Goal: Navigation & Orientation: Find specific page/section

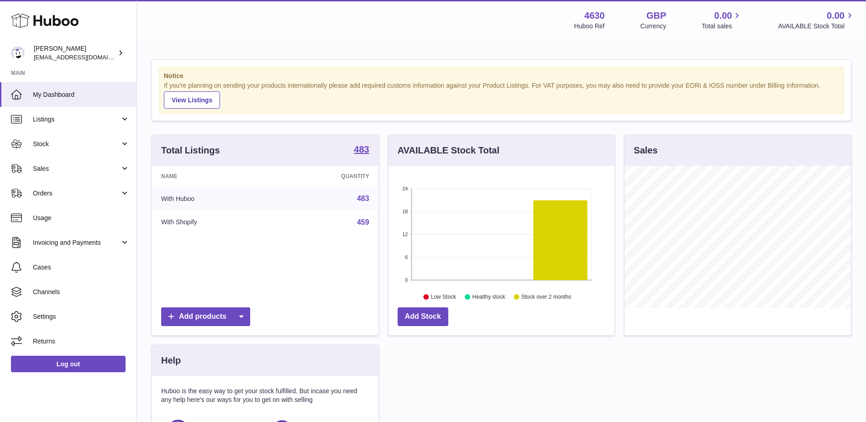
scroll to position [142, 226]
click at [61, 170] on span "Sales" at bounding box center [76, 168] width 87 height 9
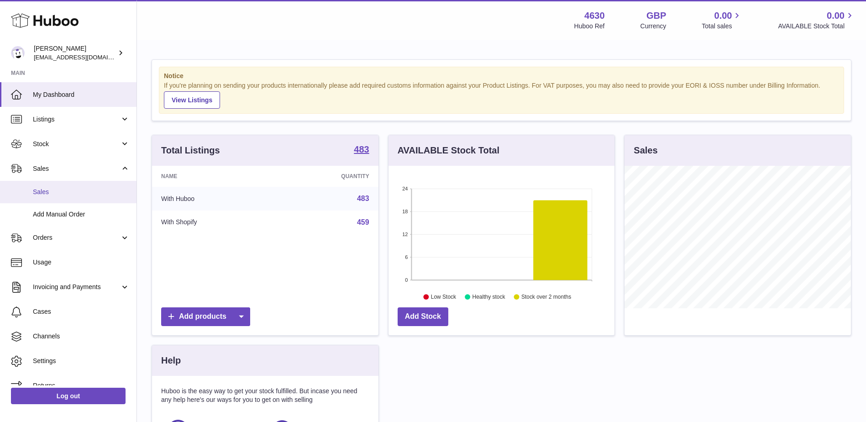
click at [57, 196] on link "Sales" at bounding box center [68, 192] width 137 height 22
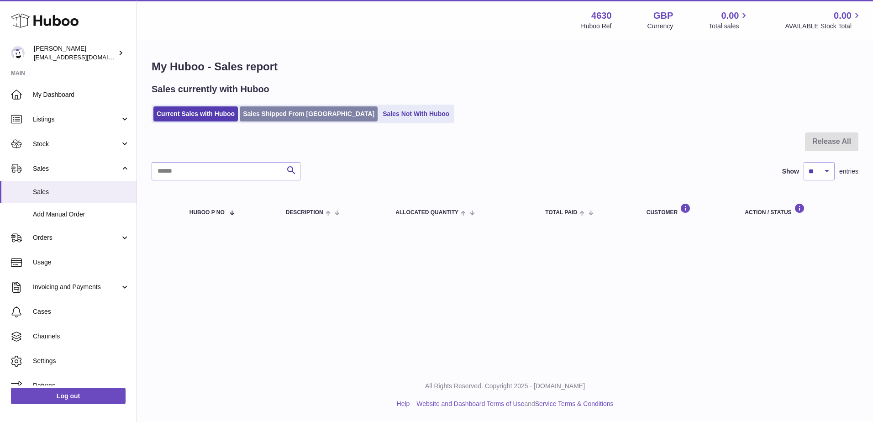
click at [283, 109] on link "Sales Shipped From [GEOGRAPHIC_DATA]" at bounding box center [309, 113] width 138 height 15
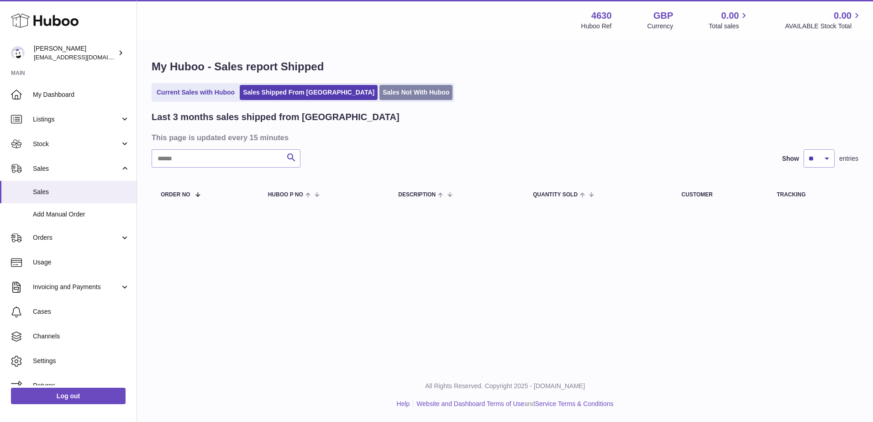
click at [383, 86] on link "Sales Not With Huboo" at bounding box center [416, 92] width 73 height 15
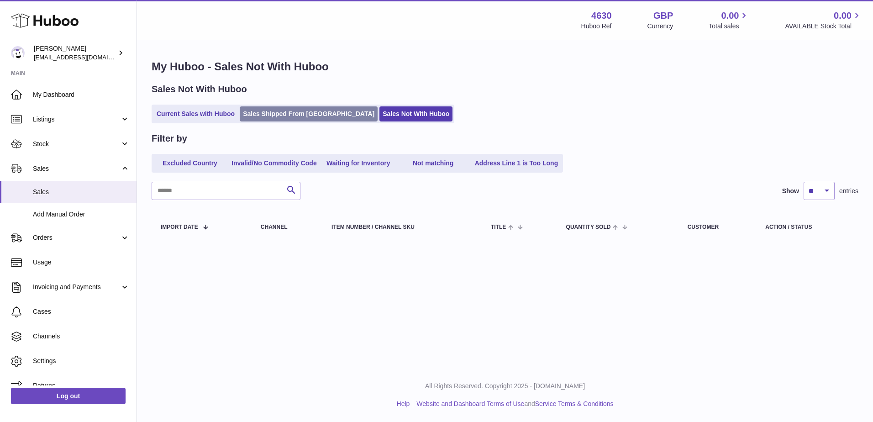
click at [295, 112] on link "Sales Shipped From [GEOGRAPHIC_DATA]" at bounding box center [309, 113] width 138 height 15
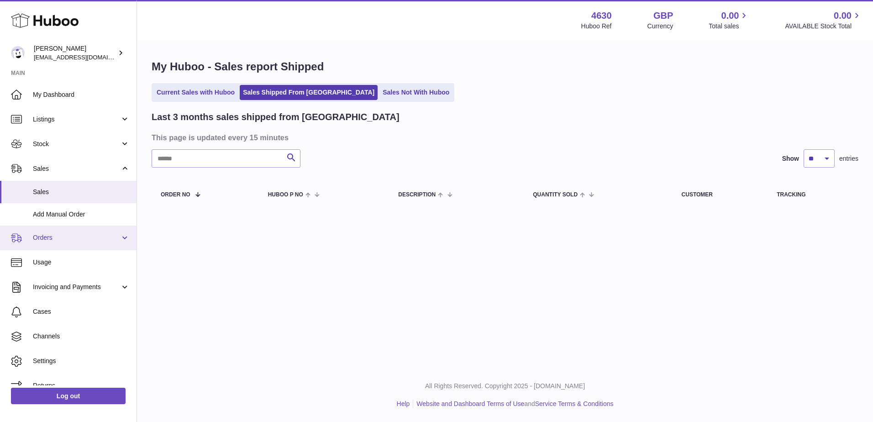
click at [67, 243] on link "Orders" at bounding box center [68, 238] width 137 height 25
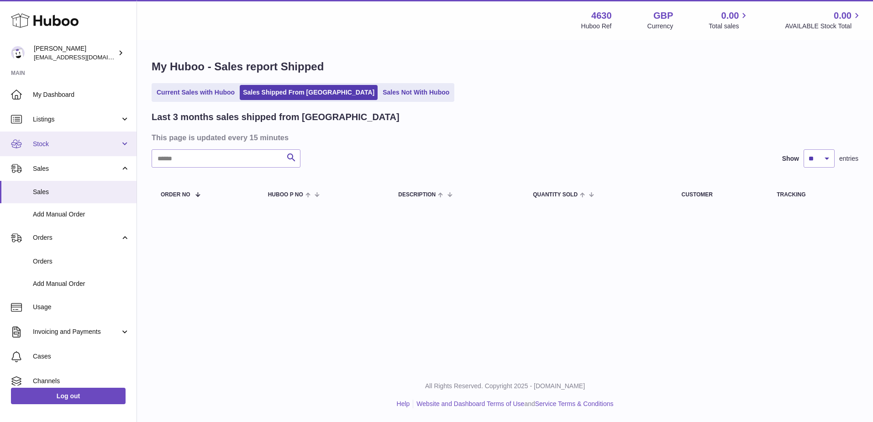
click at [88, 147] on span "Stock" at bounding box center [76, 144] width 87 height 9
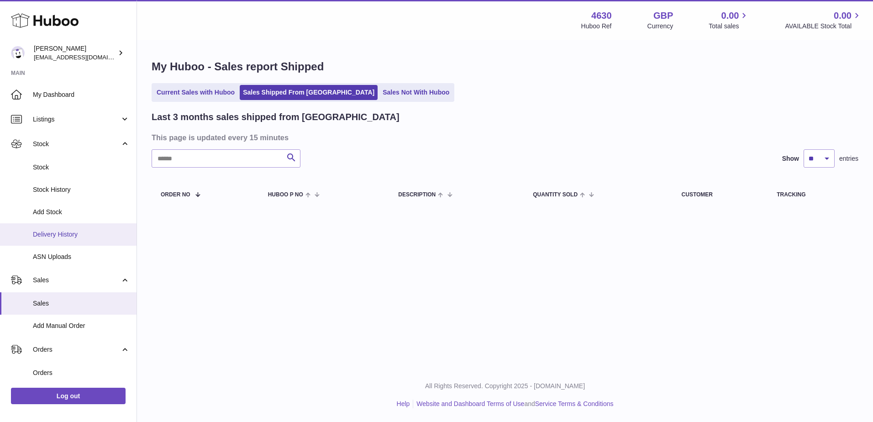
click at [89, 229] on link "Delivery History" at bounding box center [68, 234] width 137 height 22
